Goal: Information Seeking & Learning: Learn about a topic

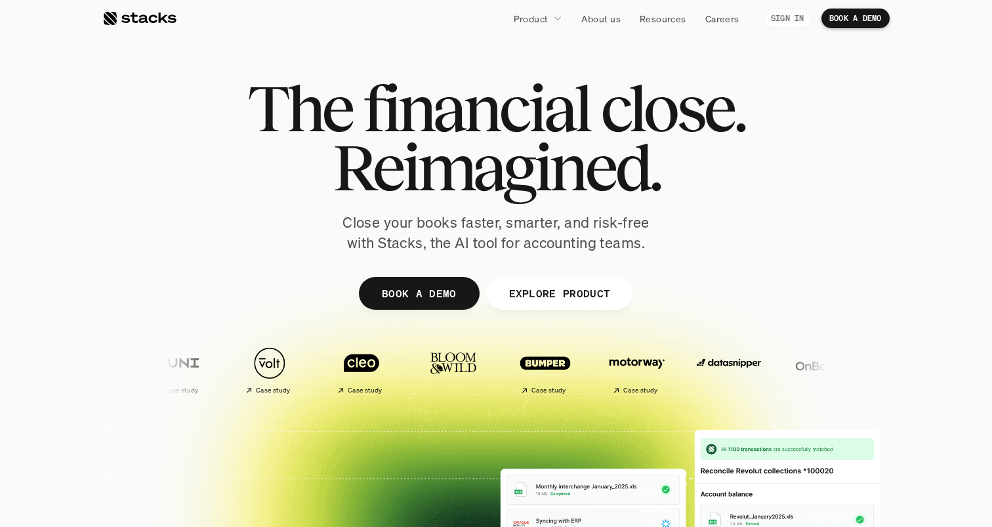
click at [780, 12] on link "SIGN IN" at bounding box center [787, 19] width 49 height 20
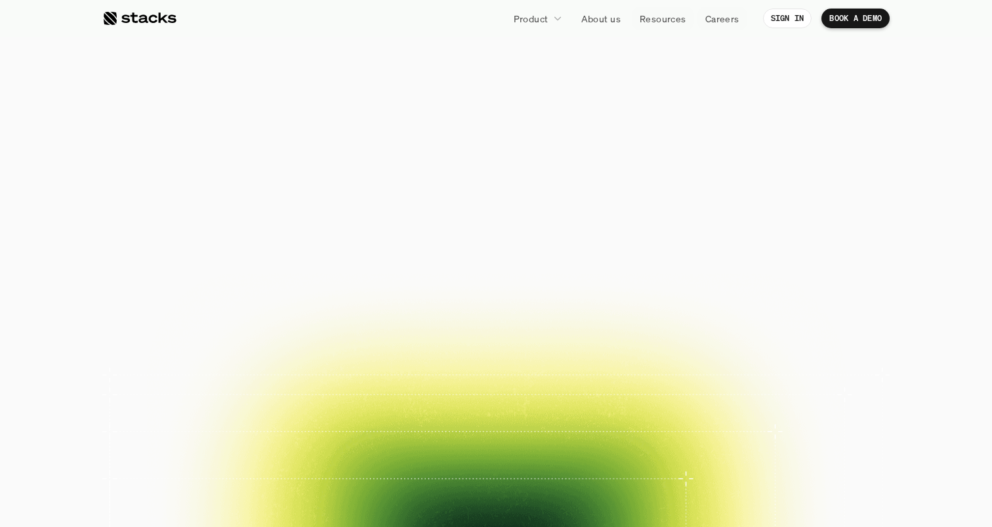
click at [659, 12] on p "Resources" at bounding box center [663, 19] width 47 height 14
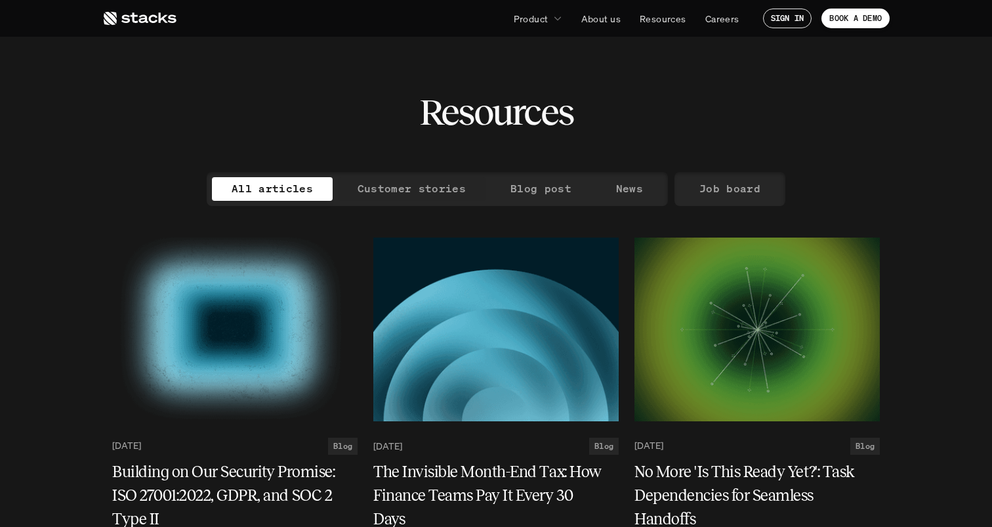
click at [417, 188] on p "Customer stories" at bounding box center [412, 188] width 108 height 19
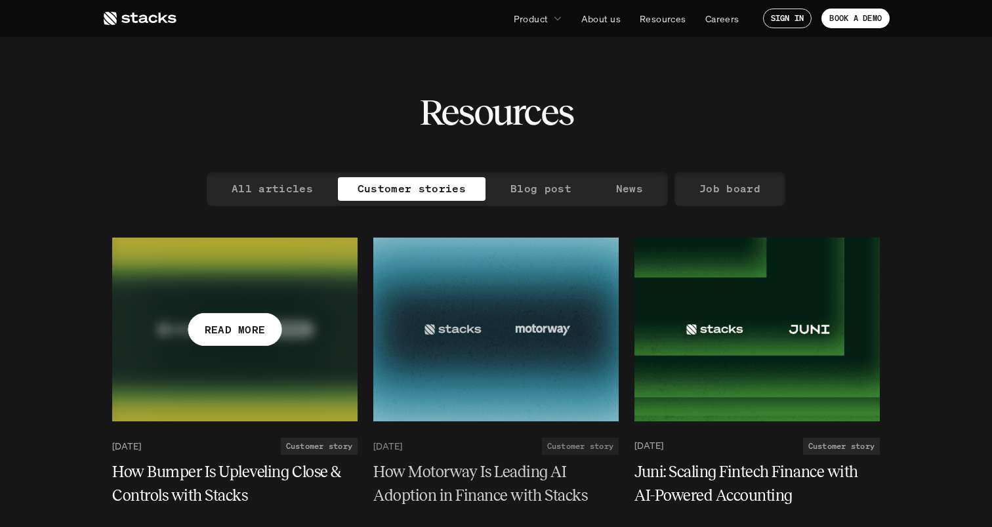
click at [223, 326] on p "READ MORE" at bounding box center [235, 328] width 61 height 19
